Goal: Task Accomplishment & Management: Complete application form

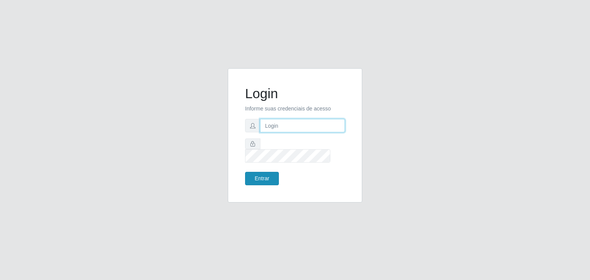
type input "jeisonrede@compras"
click at [264, 177] on button "Entrar" at bounding box center [262, 178] width 34 height 13
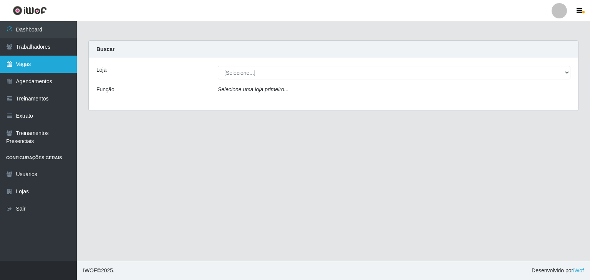
click at [8, 66] on icon at bounding box center [9, 63] width 7 height 5
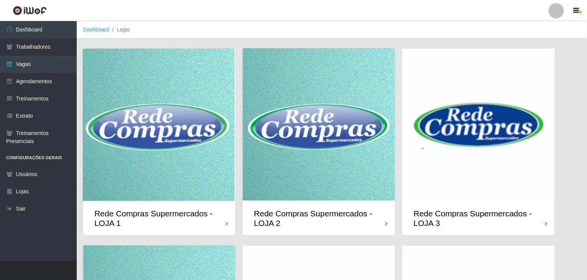
click at [481, 126] on img at bounding box center [478, 124] width 153 height 153
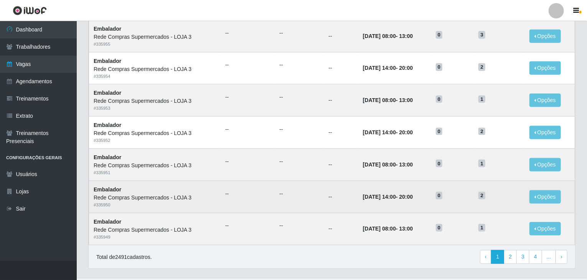
scroll to position [368, 0]
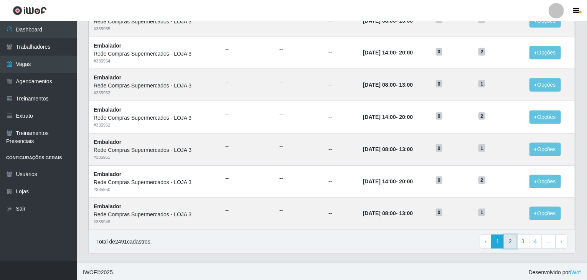
click at [508, 239] on link "2" at bounding box center [510, 242] width 13 height 14
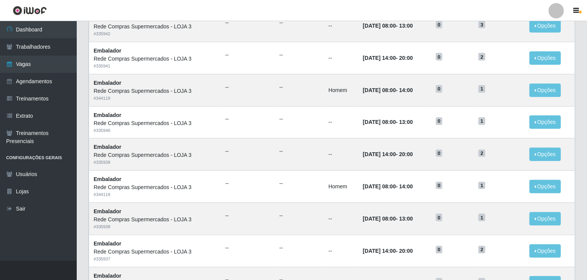
scroll to position [368, 0]
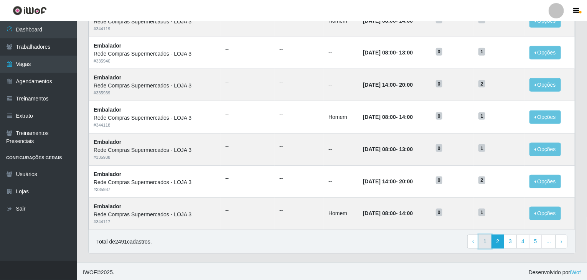
click at [488, 246] on link "1" at bounding box center [485, 242] width 13 height 14
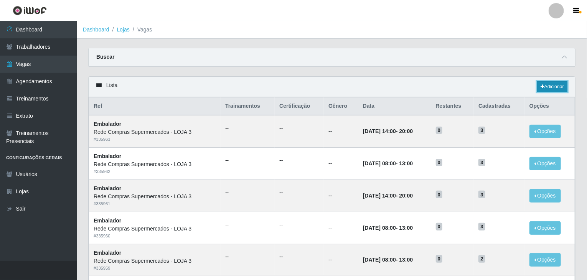
click at [548, 88] on link "Adicionar" at bounding box center [552, 86] width 30 height 11
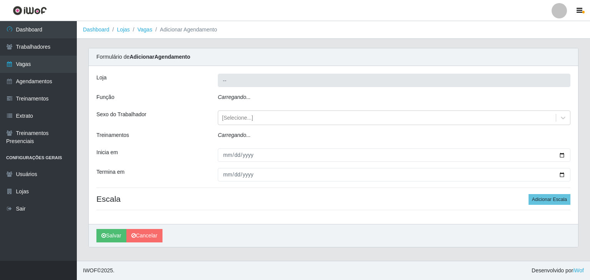
type input "Rede Compras Supermercados - LOJA 3"
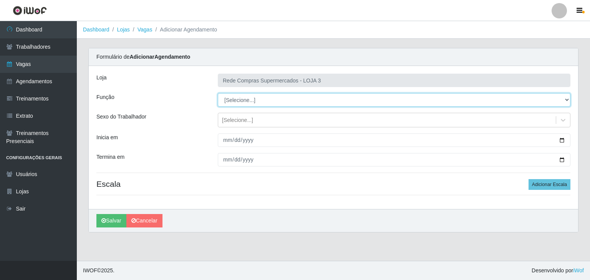
click at [249, 97] on select "[Selecione...] ASG ASG + ASG ++ Balconista Balconista + Balconista ++ Embalador…" at bounding box center [394, 99] width 352 height 13
select select "1"
click at [218, 93] on select "[Selecione...] ASG ASG + ASG ++ Balconista Balconista + Balconista ++ Embalador…" at bounding box center [394, 99] width 352 height 13
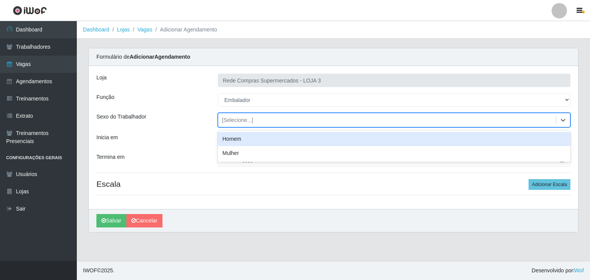
click at [523, 123] on div "[Selecione...]" at bounding box center [386, 120] width 337 height 13
click at [480, 137] on div "Homem" at bounding box center [394, 139] width 352 height 14
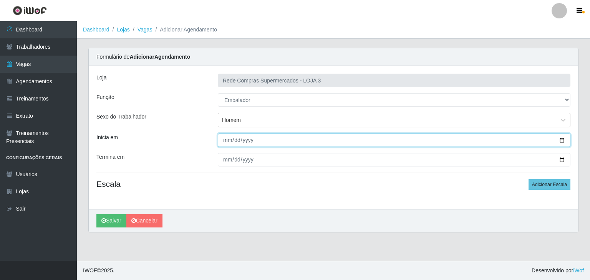
drag, startPoint x: 561, startPoint y: 140, endPoint x: 502, endPoint y: 150, distance: 59.6
click at [560, 140] on input "Inicia em" at bounding box center [394, 140] width 352 height 13
type input "2025-09-23"
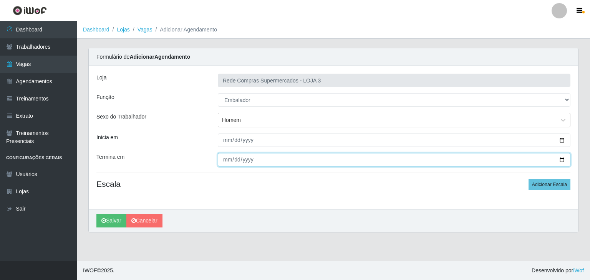
click at [561, 159] on input "Termina em" at bounding box center [394, 159] width 352 height 13
type input "2025-09-25"
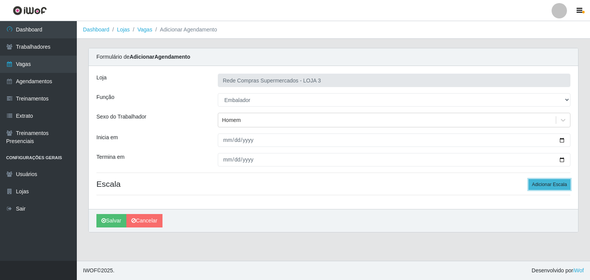
click at [550, 182] on button "Adicionar Escala" at bounding box center [549, 184] width 42 height 11
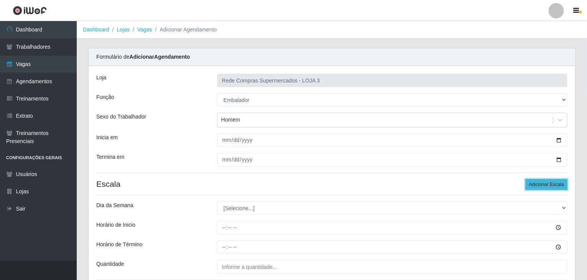
click at [550, 182] on button "Adicionar Escala" at bounding box center [547, 184] width 42 height 11
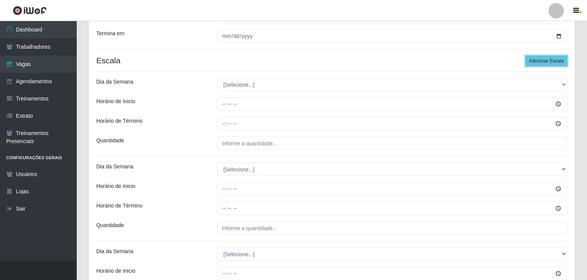
scroll to position [154, 0]
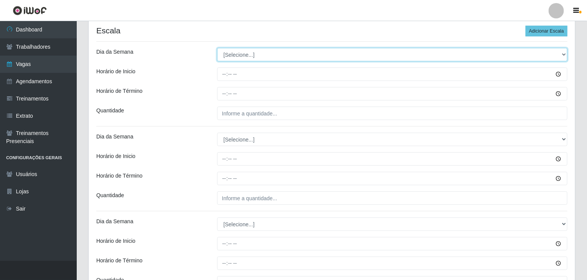
click at [266, 56] on select "[Selecione...] Segunda Terça Quarta Quinta Sexta Sábado Domingo" at bounding box center [392, 54] width 351 height 13
select select "2"
click at [217, 48] on select "[Selecione...] Segunda Terça Quarta Quinta Sexta Sábado Domingo" at bounding box center [392, 54] width 351 height 13
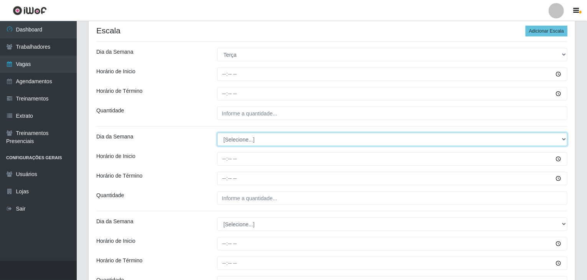
click at [238, 134] on select "[Selecione...] Segunda Terça Quarta Quinta Sexta Sábado Domingo" at bounding box center [392, 139] width 351 height 13
select select "3"
click at [217, 133] on select "[Selecione...] Segunda Terça Quarta Quinta Sexta Sábado Domingo" at bounding box center [392, 139] width 351 height 13
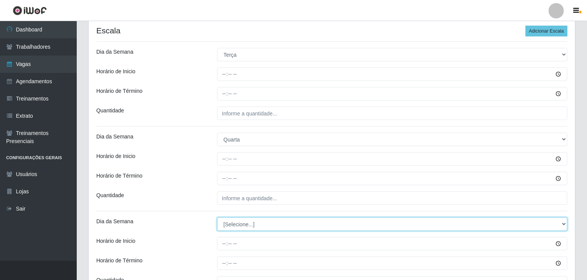
click at [240, 226] on select "[Selecione...] Segunda Terça Quarta Quinta Sexta Sábado Domingo" at bounding box center [392, 224] width 351 height 13
select select "4"
click at [217, 218] on select "[Selecione...] Segunda Terça Quarta Quinta Sexta Sábado Domingo" at bounding box center [392, 224] width 351 height 13
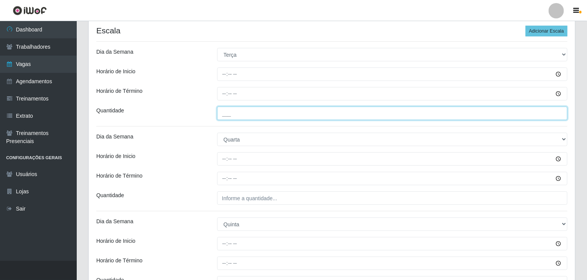
click at [250, 113] on input "___" at bounding box center [392, 113] width 351 height 13
type input "1__"
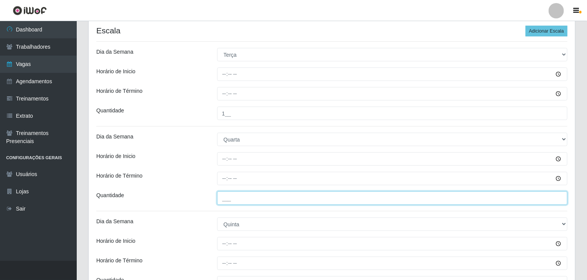
click at [245, 201] on input "___" at bounding box center [392, 198] width 351 height 13
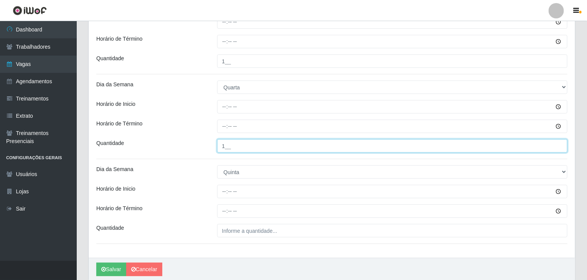
scroll to position [230, 0]
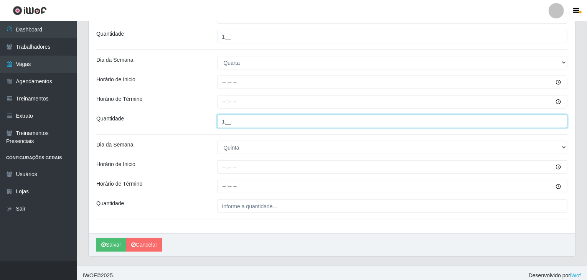
type input "1__"
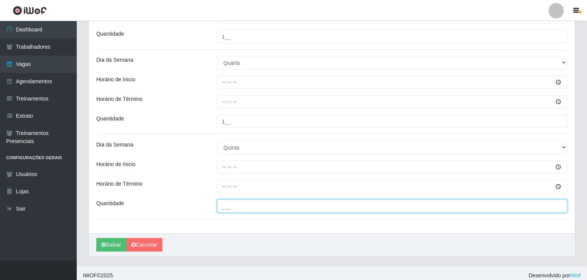
click at [239, 210] on input "___" at bounding box center [392, 206] width 351 height 13
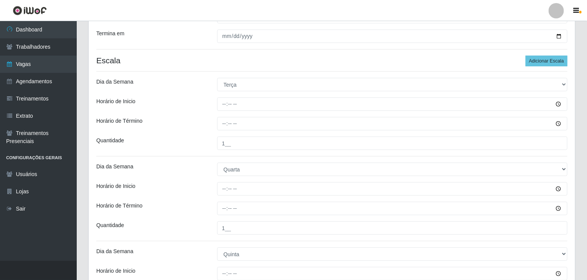
scroll to position [115, 0]
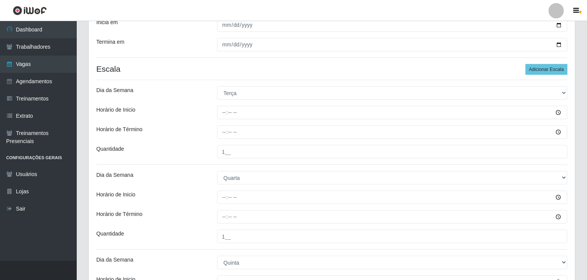
type input "1__"
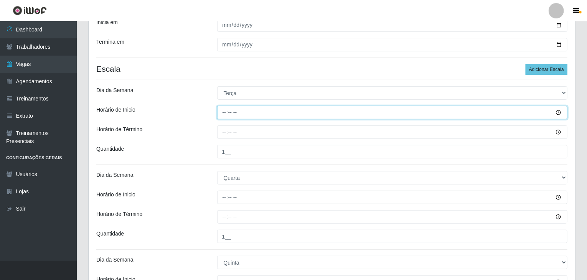
click at [220, 116] on input "Horário de Inicio" at bounding box center [392, 112] width 351 height 13
type input "08:00"
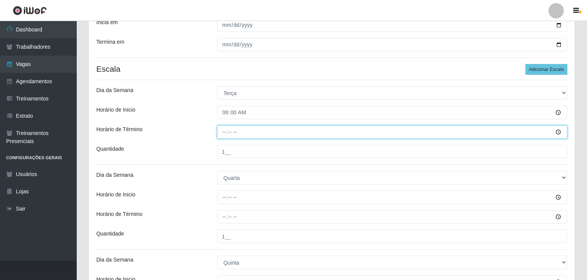
click at [226, 135] on input "Horário de Término" at bounding box center [392, 131] width 351 height 13
type input "14:00"
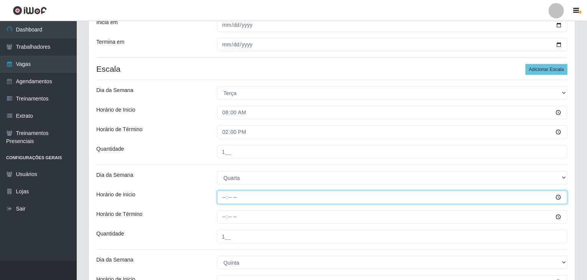
click at [223, 198] on input "Horário de Inicio" at bounding box center [392, 197] width 351 height 13
type input "08:00"
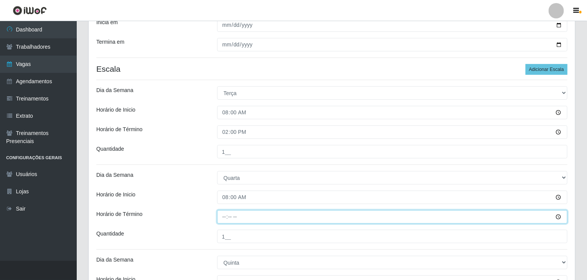
click at [222, 218] on input "Horário de Término" at bounding box center [392, 216] width 351 height 13
type input "14:00"
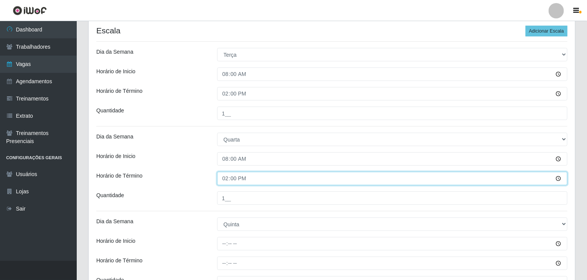
scroll to position [192, 0]
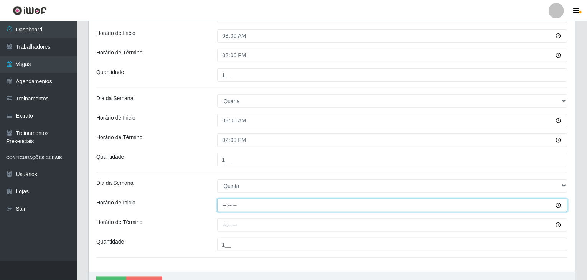
click at [223, 206] on input "Horário de Inicio" at bounding box center [392, 205] width 351 height 13
type input "08:00"
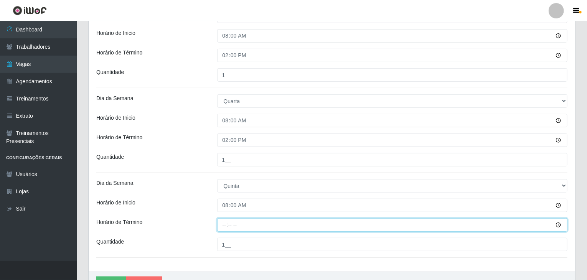
click at [223, 223] on input "Horário de Término" at bounding box center [392, 224] width 351 height 13
type input "14:00"
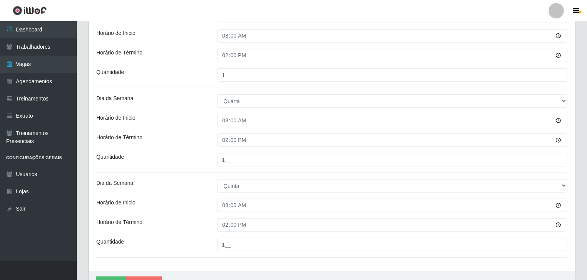
click at [204, 209] on div "Horário de Inicio" at bounding box center [151, 205] width 121 height 13
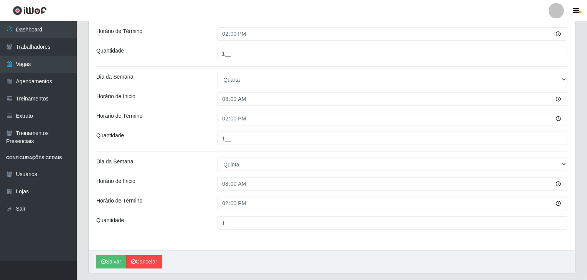
scroll to position [234, 0]
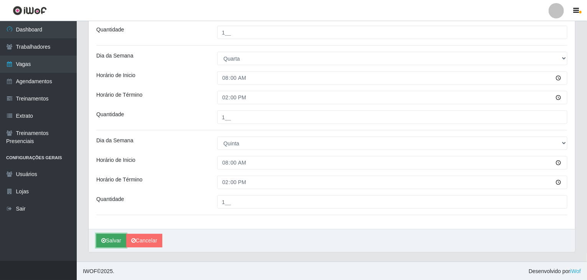
click at [114, 239] on button "Salvar" at bounding box center [111, 240] width 30 height 13
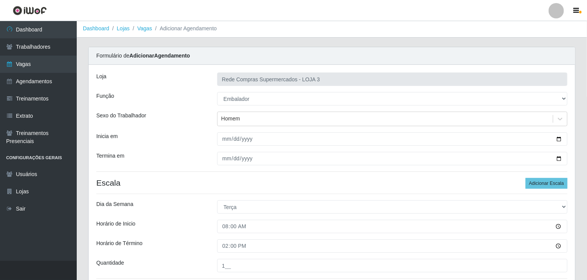
scroll to position [0, 0]
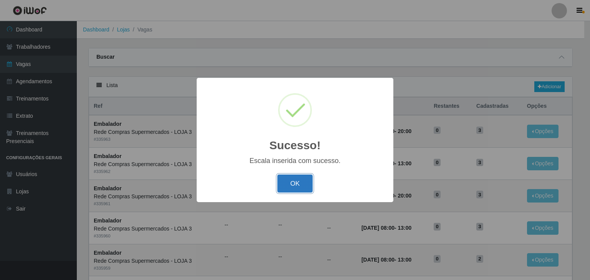
drag, startPoint x: 296, startPoint y: 189, endPoint x: 289, endPoint y: 172, distance: 18.5
click at [297, 188] on button "OK" at bounding box center [295, 184] width 36 height 18
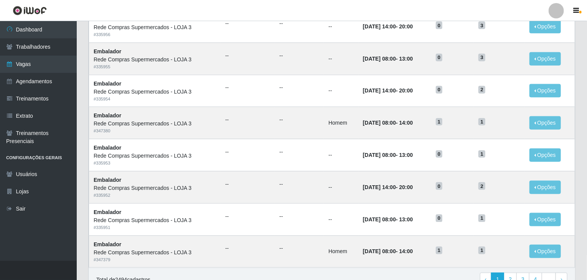
scroll to position [368, 0]
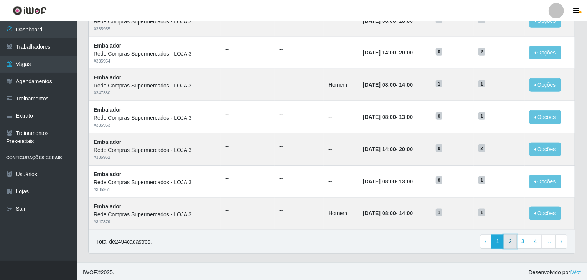
click at [517, 242] on link "2" at bounding box center [510, 242] width 13 height 14
